Goal: Information Seeking & Learning: Learn about a topic

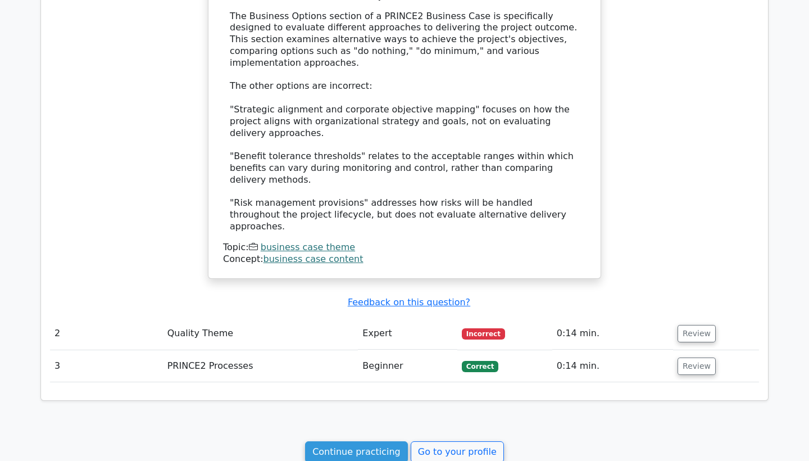
scroll to position [843, 0]
click at [413, 440] on link "Go to your profile" at bounding box center [457, 450] width 93 height 21
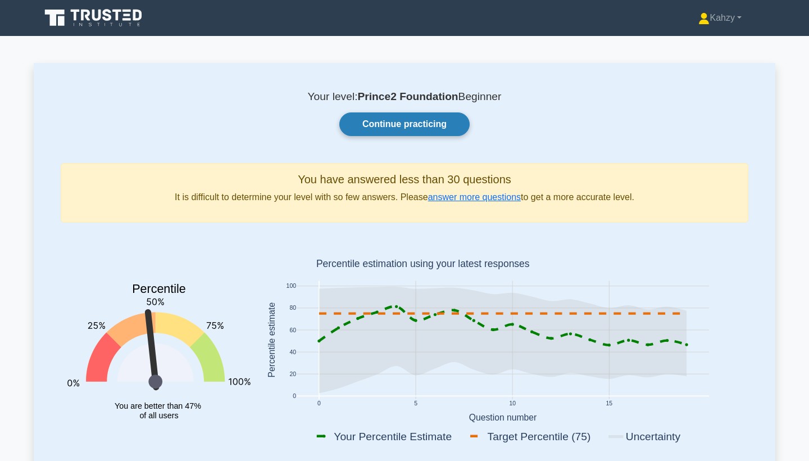
click at [454, 128] on link "Continue practicing" at bounding box center [404, 124] width 130 height 24
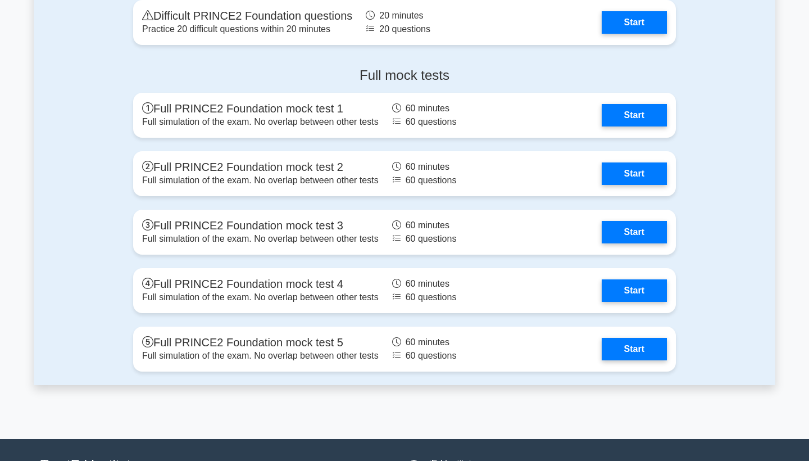
scroll to position [1361, 0]
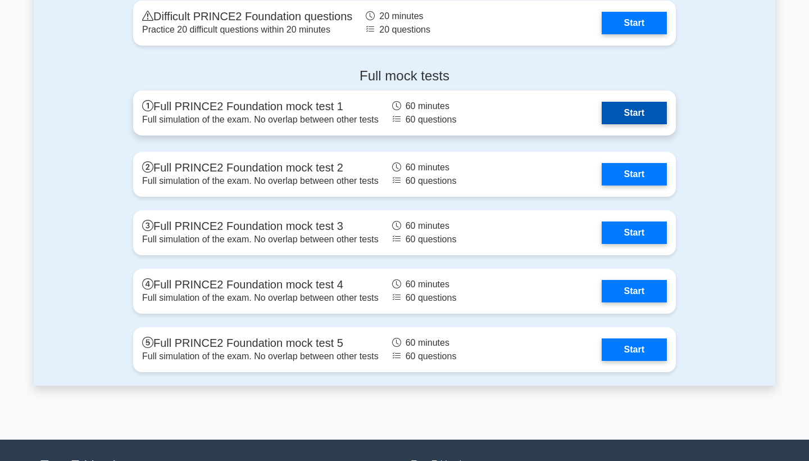
click at [630, 108] on link "Start" at bounding box center [634, 113] width 65 height 22
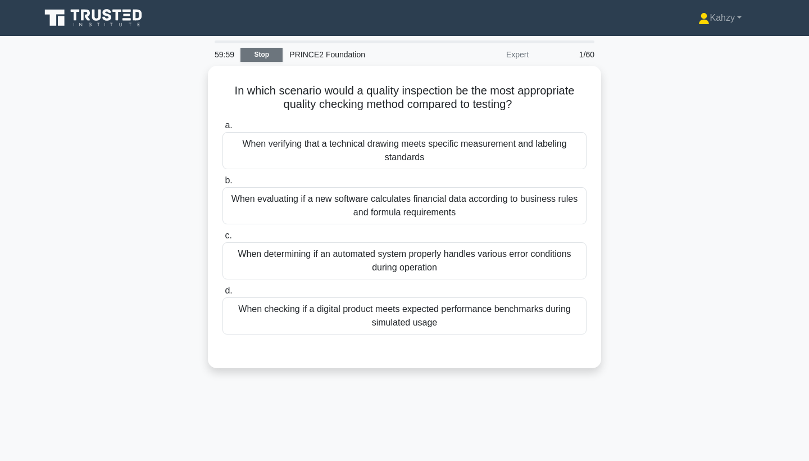
click at [274, 53] on link "Stop" at bounding box center [261, 55] width 42 height 14
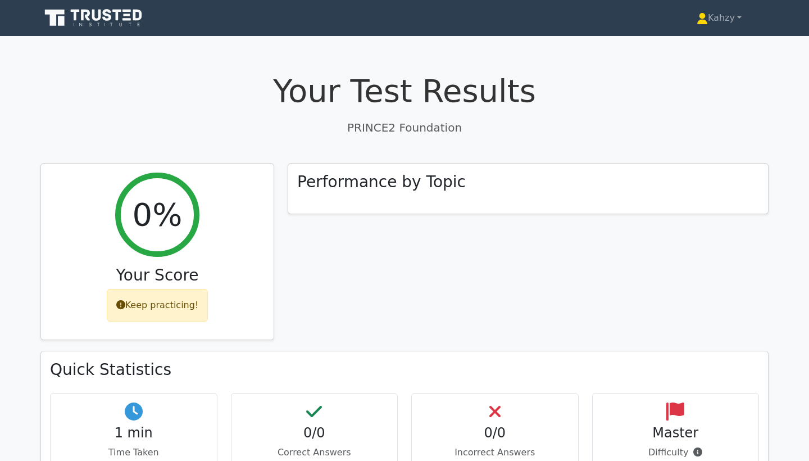
click at [465, 424] on div "0/0 Incorrect Answers" at bounding box center [494, 431] width 167 height 76
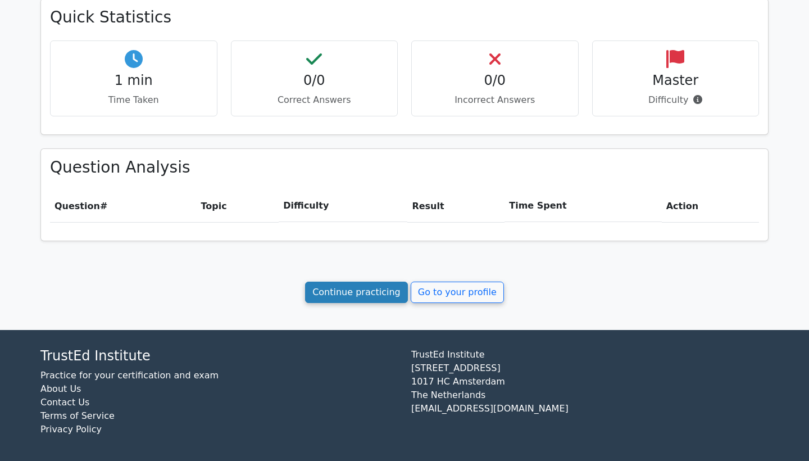
scroll to position [354, 0]
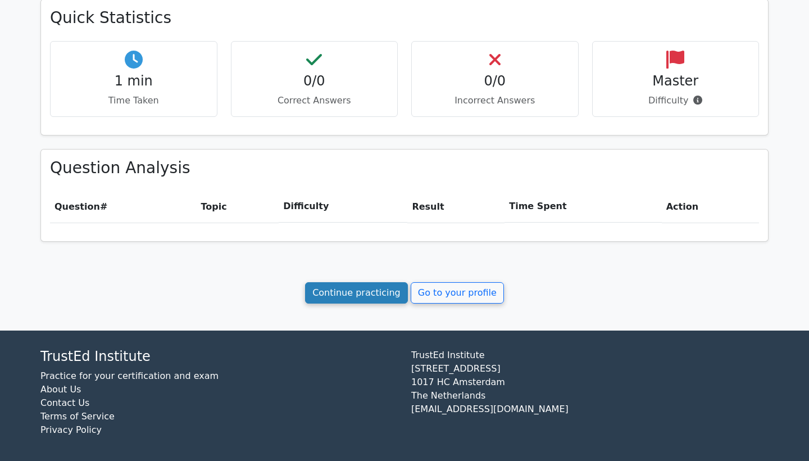
click at [383, 294] on link "Continue practicing" at bounding box center [356, 292] width 103 height 21
